Goal: Task Accomplishment & Management: Use online tool/utility

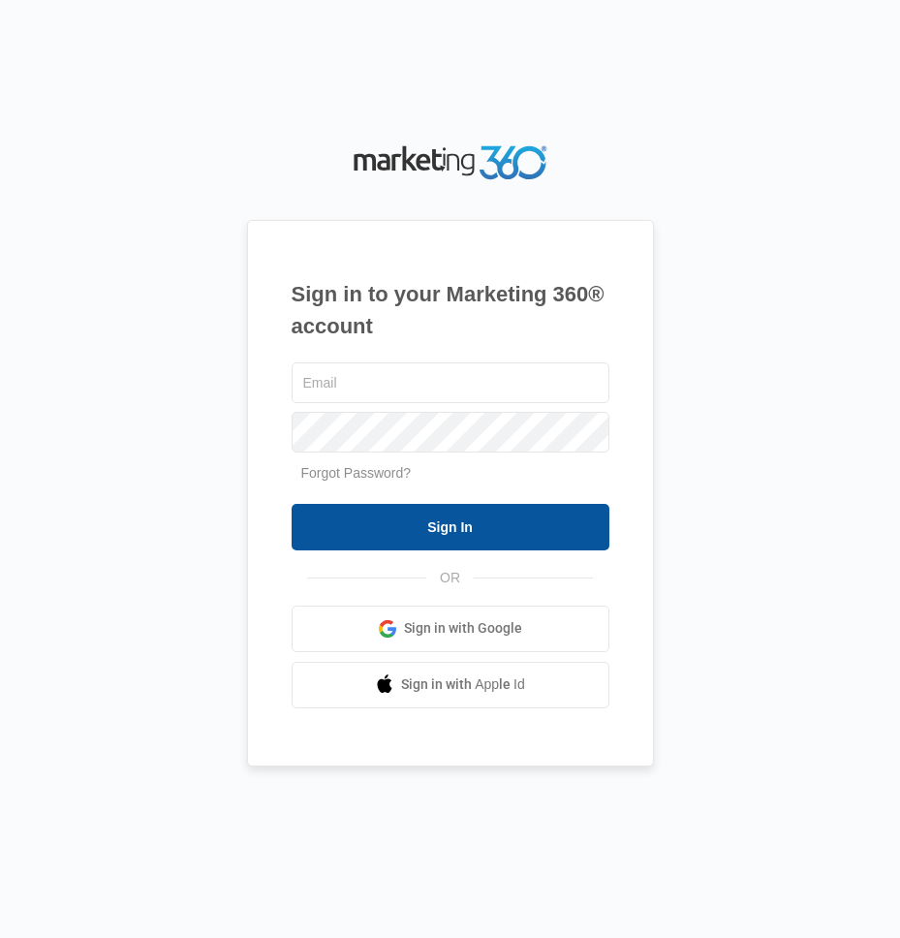
type input "[EMAIL_ADDRESS][DOMAIN_NAME]"
click at [493, 538] on input "Sign In" at bounding box center [451, 527] width 318 height 46
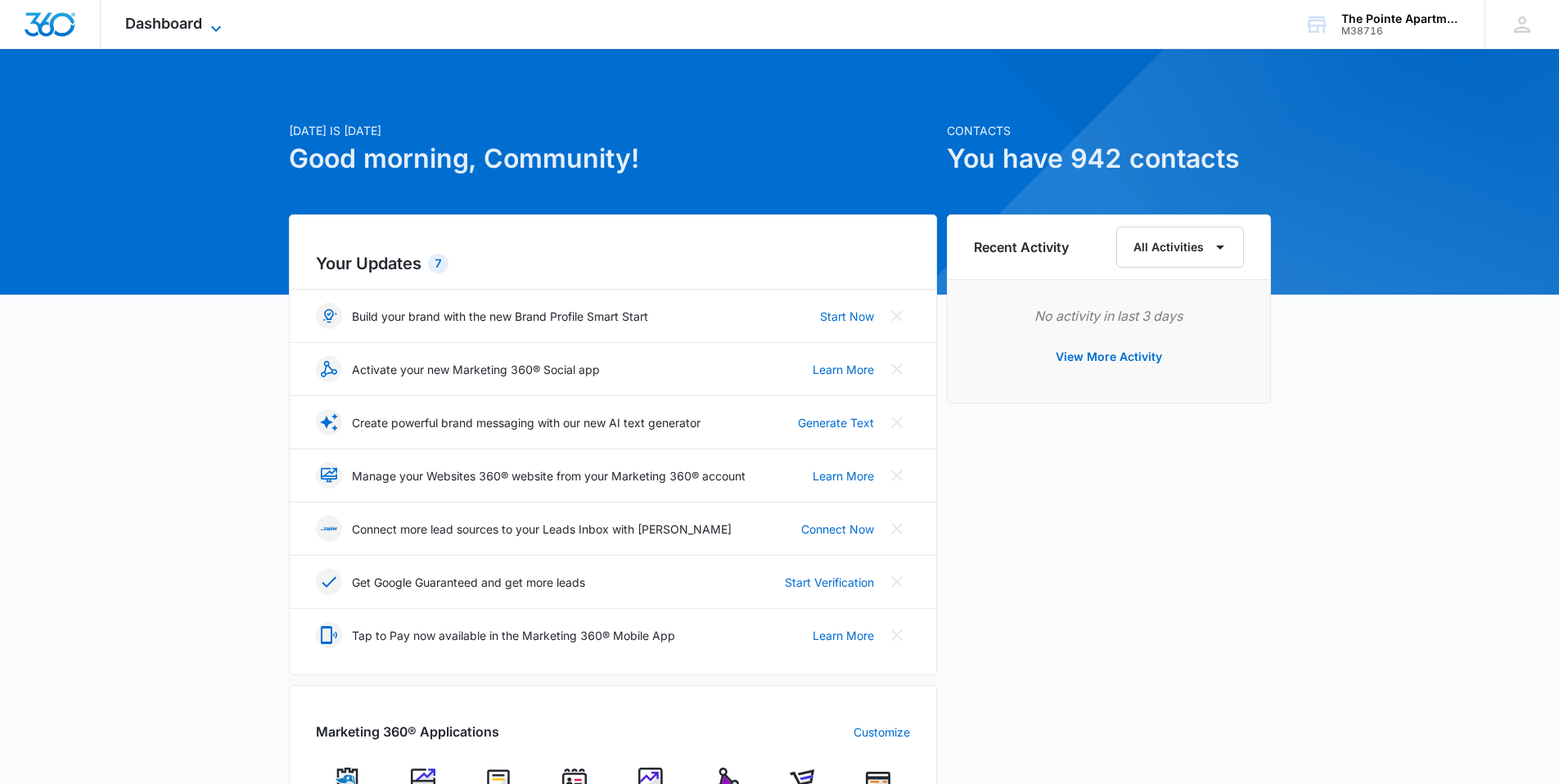
click at [199, 31] on div "Dashboard Apps Reputation Websites Forms CRM Email Social Shop Payments POS Con…" at bounding box center [175, 24] width 150 height 48
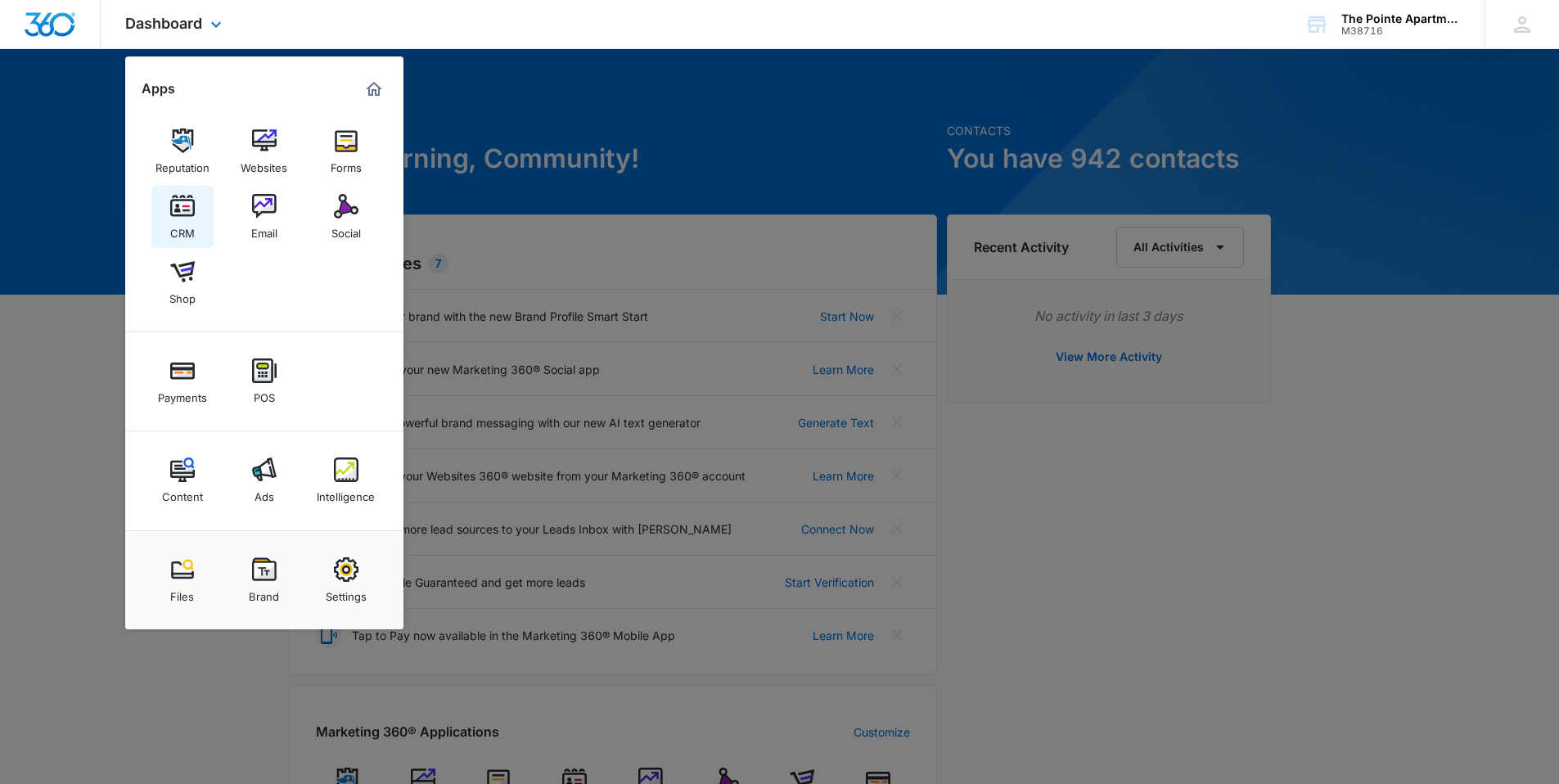
click at [178, 214] on img at bounding box center [182, 206] width 25 height 24
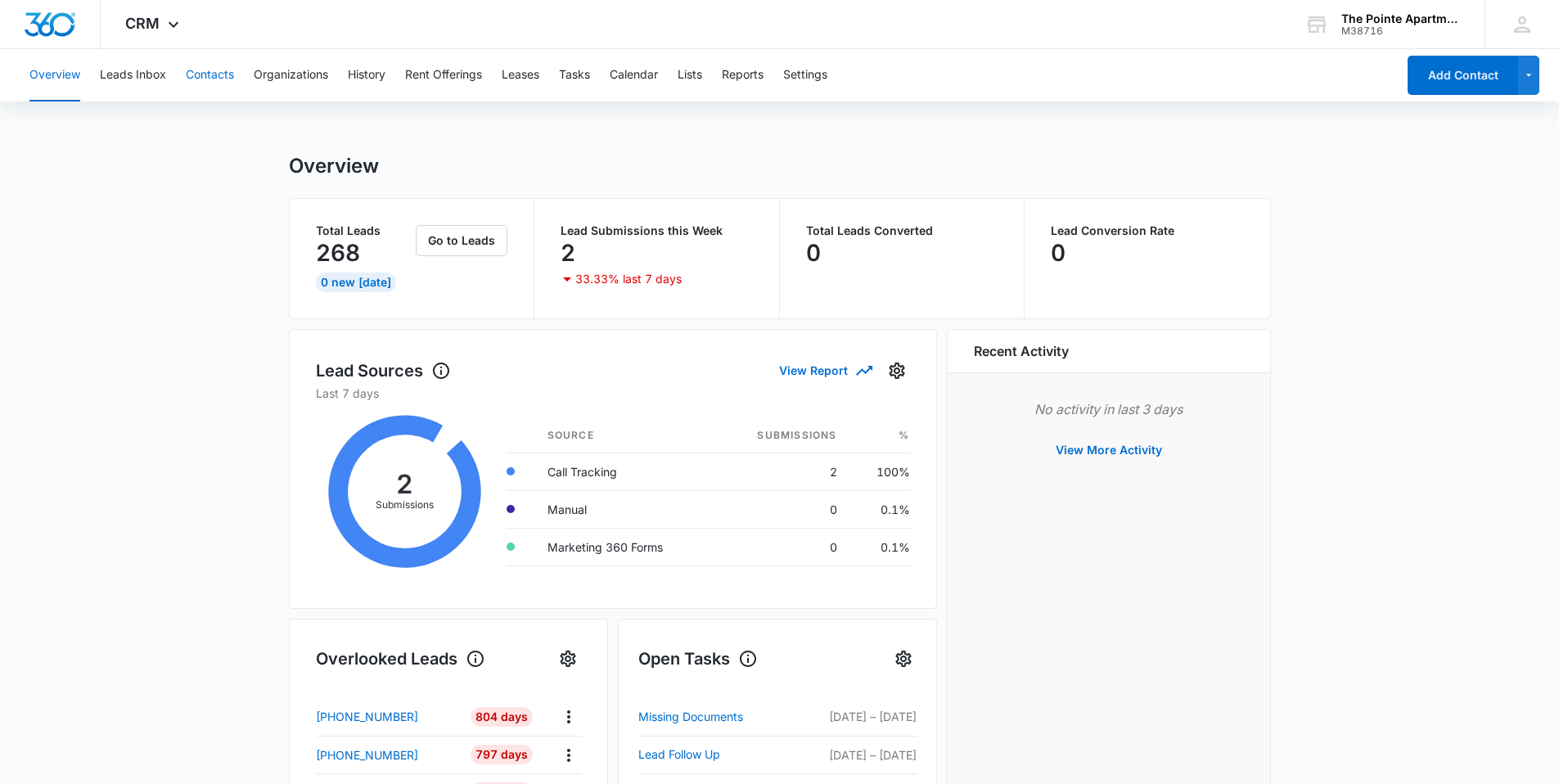
click at [215, 72] on button "Contacts" at bounding box center [210, 75] width 48 height 52
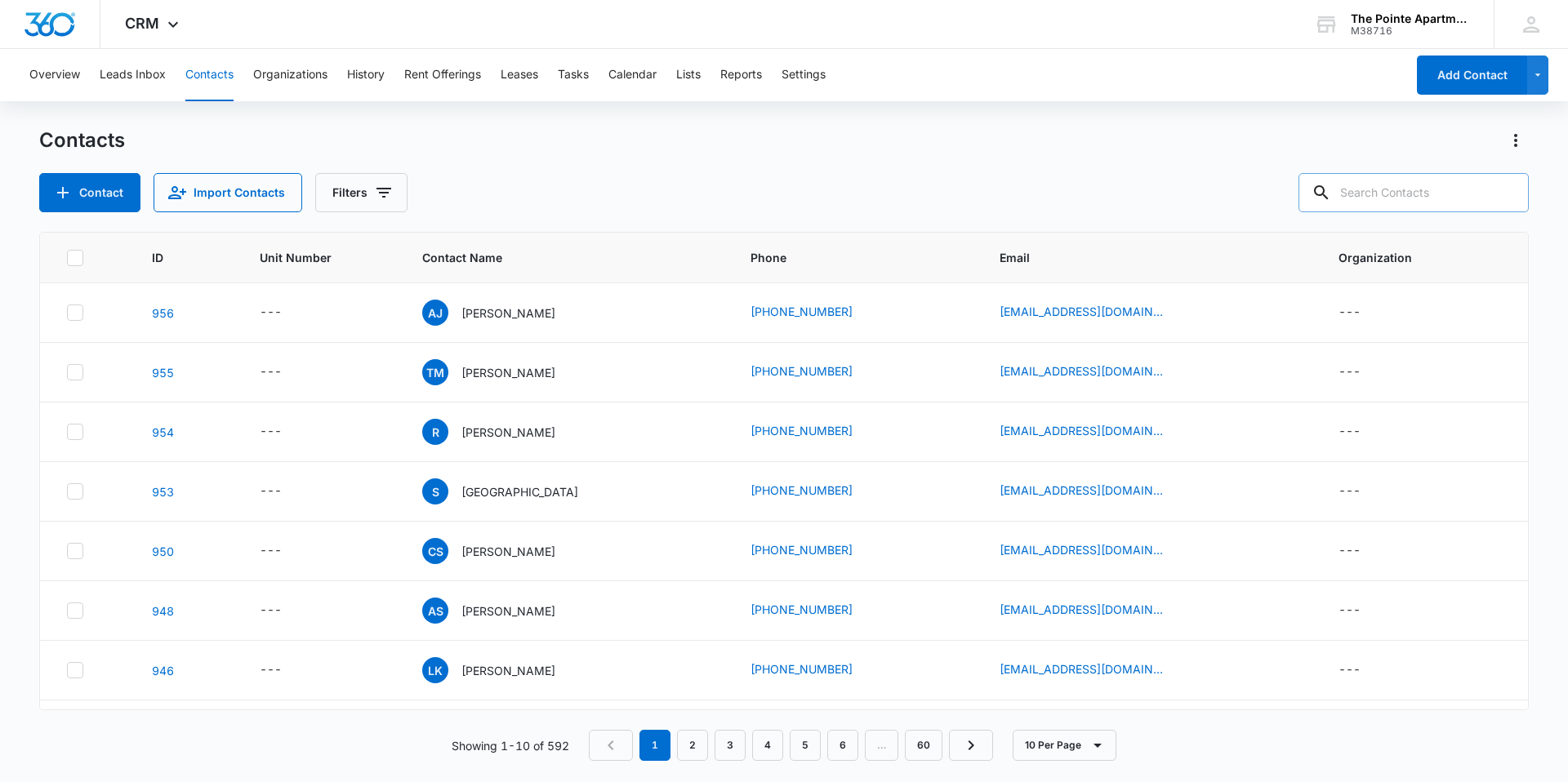
click at [758, 182] on input "text" at bounding box center [1413, 192] width 230 height 39
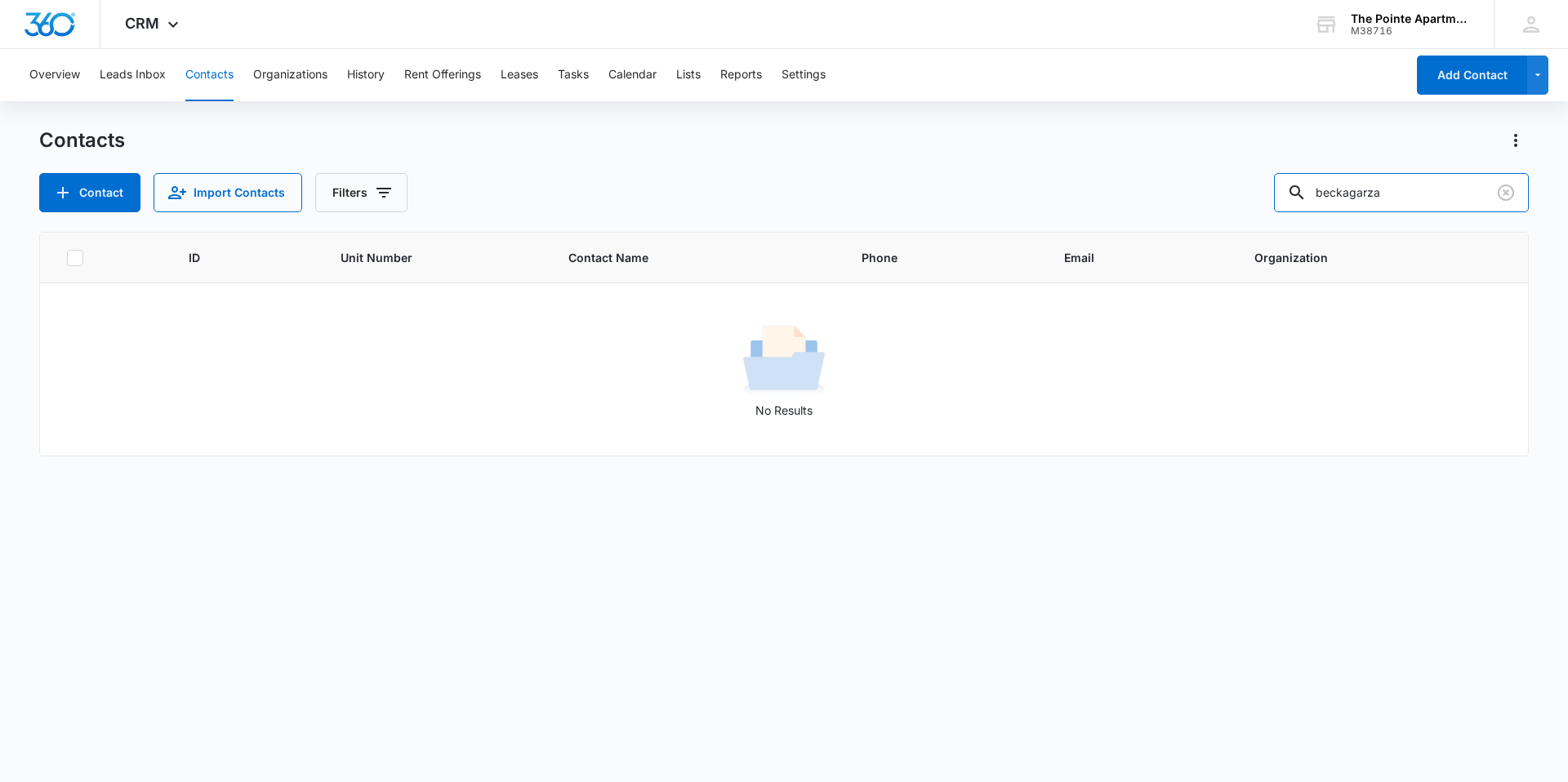
drag, startPoint x: 1363, startPoint y: 196, endPoint x: 1277, endPoint y: 198, distance: 86.0
click at [758, 198] on div "Contact Import Contacts Filters beckagarza" at bounding box center [783, 192] width 1490 height 39
type input "garza"
drag, startPoint x: 1399, startPoint y: 186, endPoint x: 1277, endPoint y: 187, distance: 122.0
click at [758, 187] on div "Contact Import Contacts Filters garza" at bounding box center [783, 192] width 1490 height 39
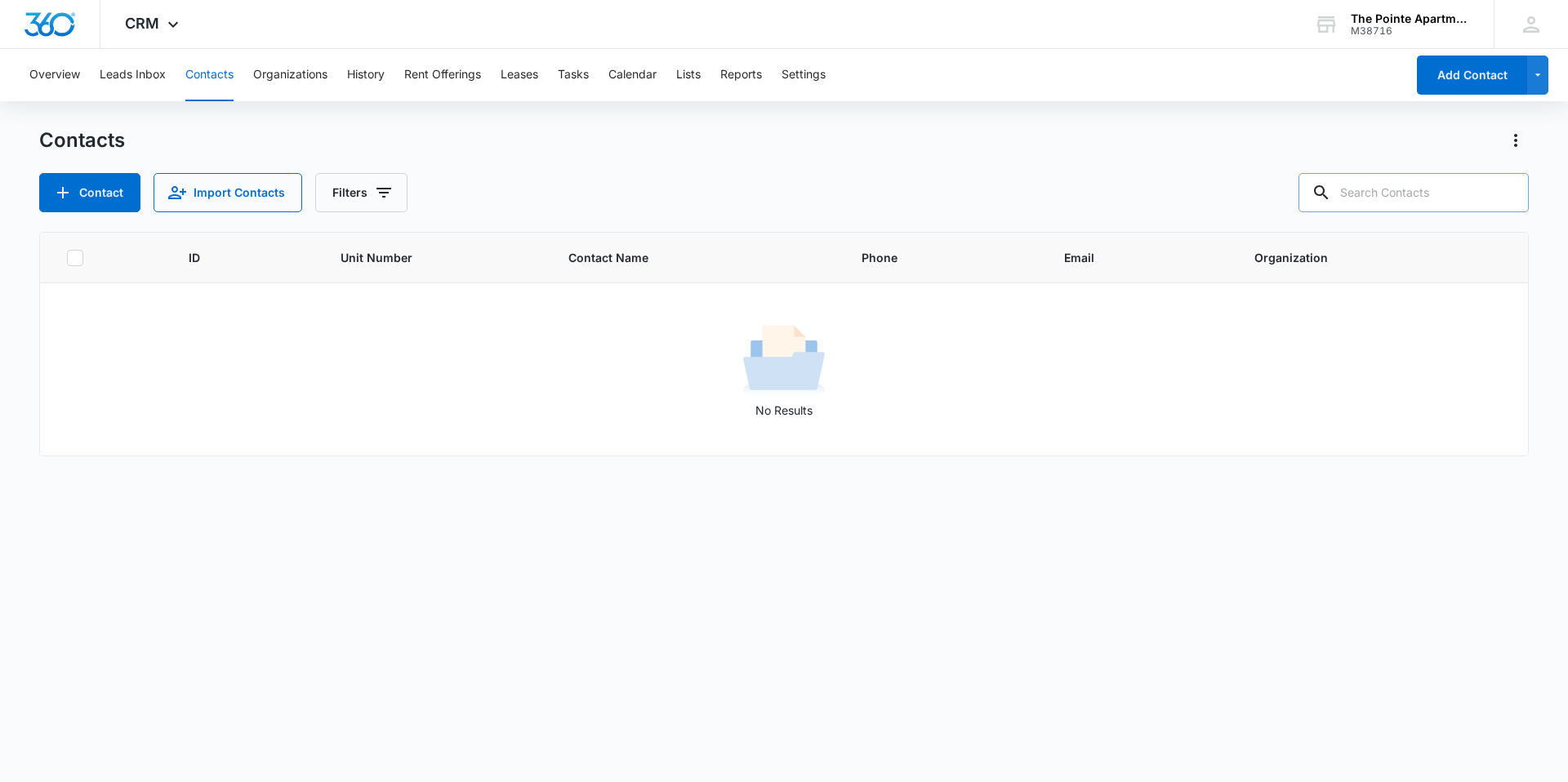
click at [758, 195] on input "text" at bounding box center [1413, 192] width 230 height 39
type input "deanna"
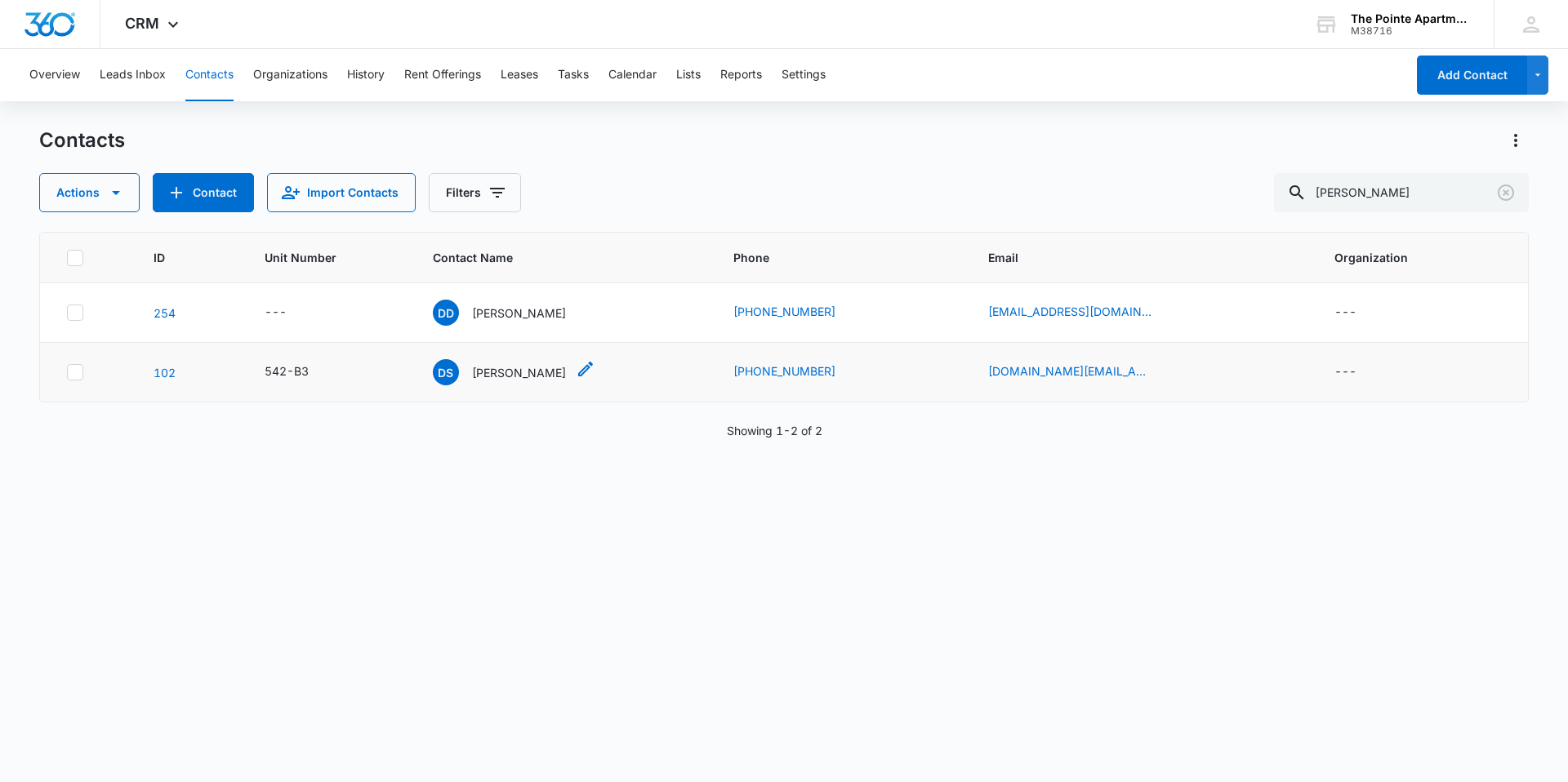
click at [504, 375] on p "Deanna Singleton" at bounding box center [518, 372] width 94 height 17
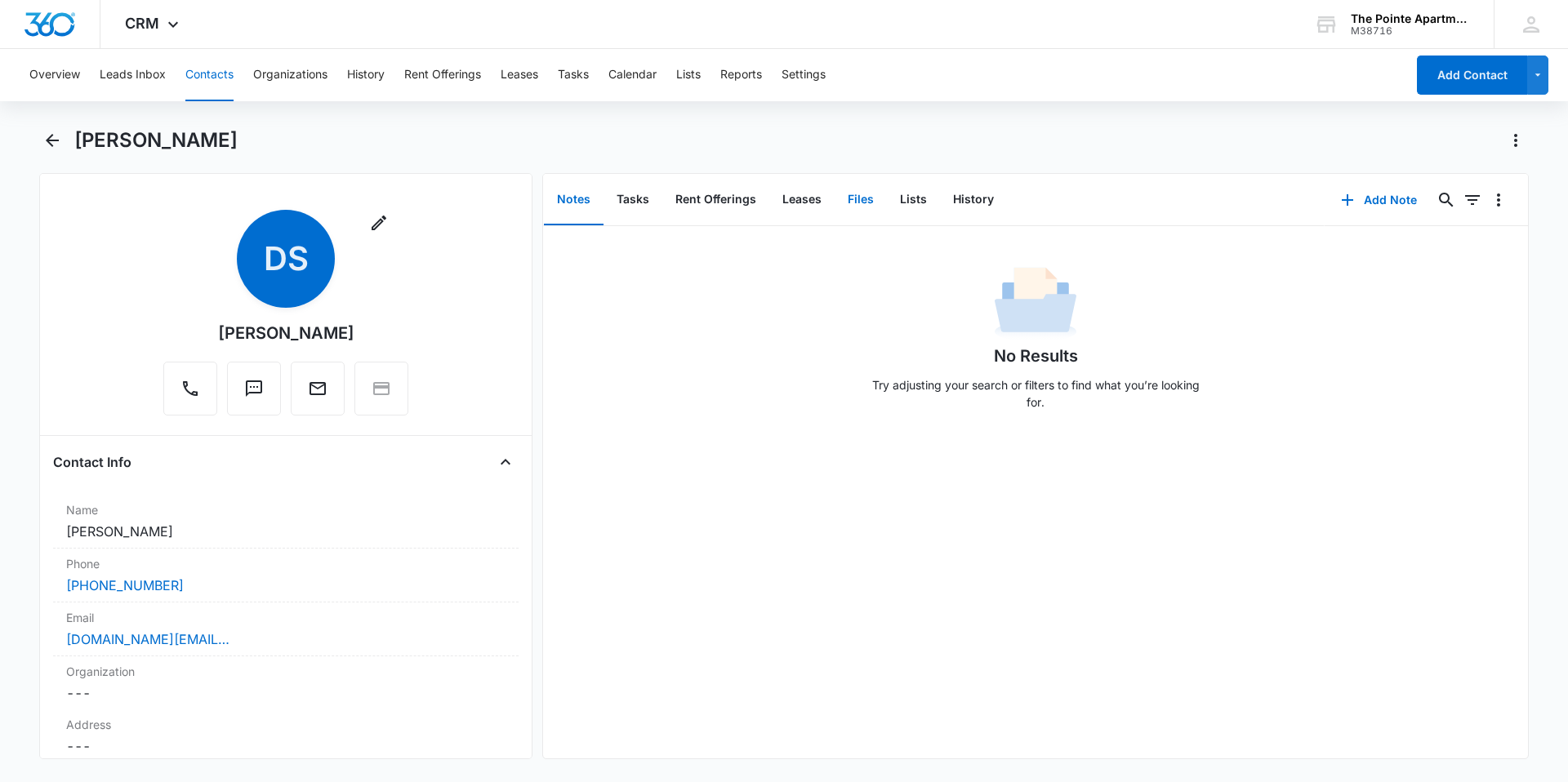
click at [758, 202] on button "Files" at bounding box center [861, 200] width 52 height 51
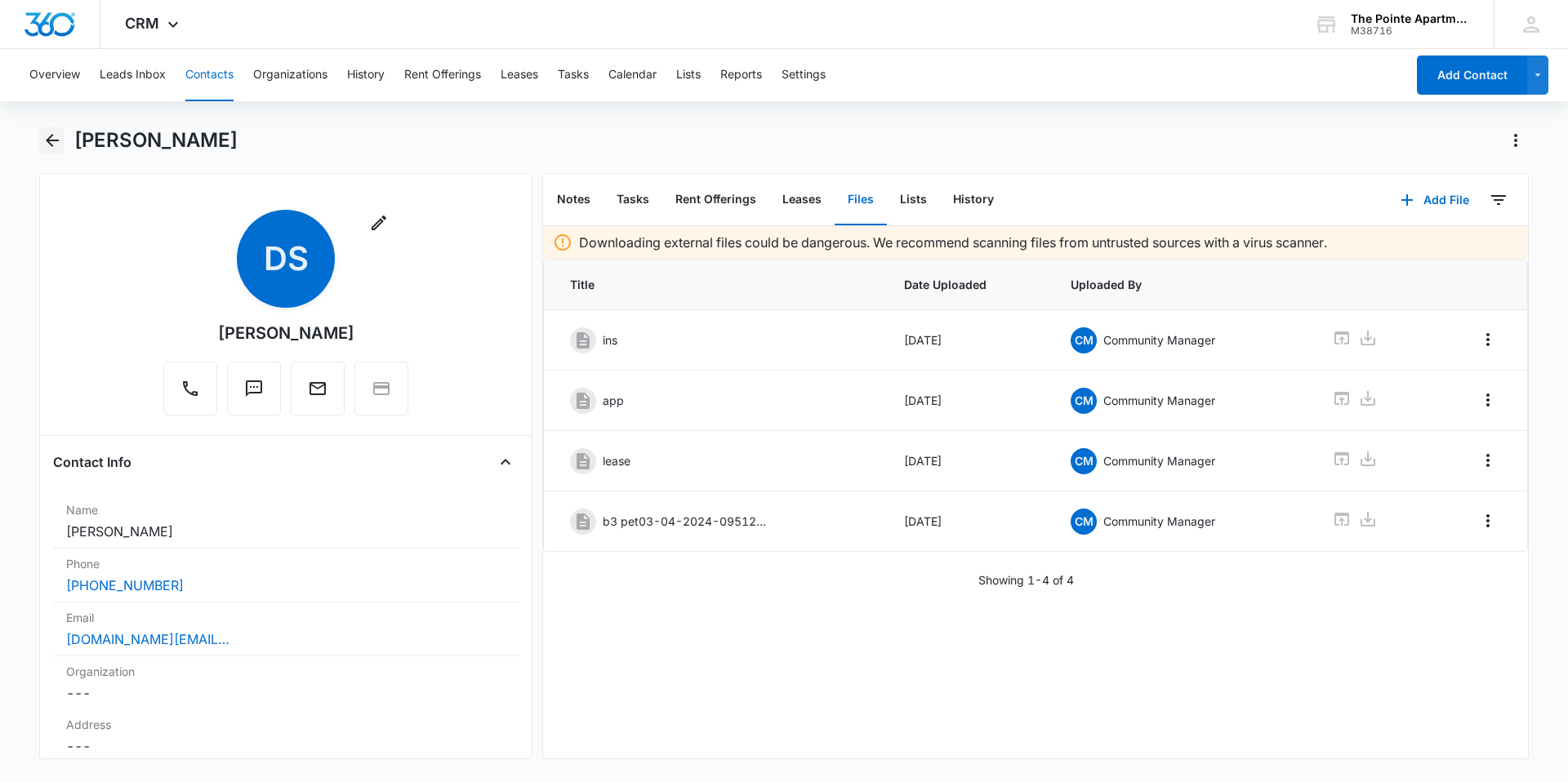
click at [51, 138] on icon "Back" at bounding box center [51, 140] width 19 height 19
